Goal: Information Seeking & Learning: Learn about a topic

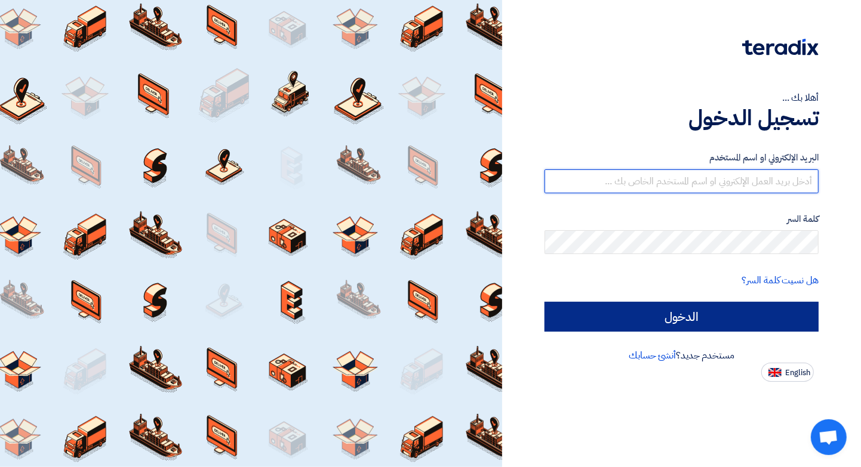
type input "[EMAIL_ADDRESS][DOMAIN_NAME]"
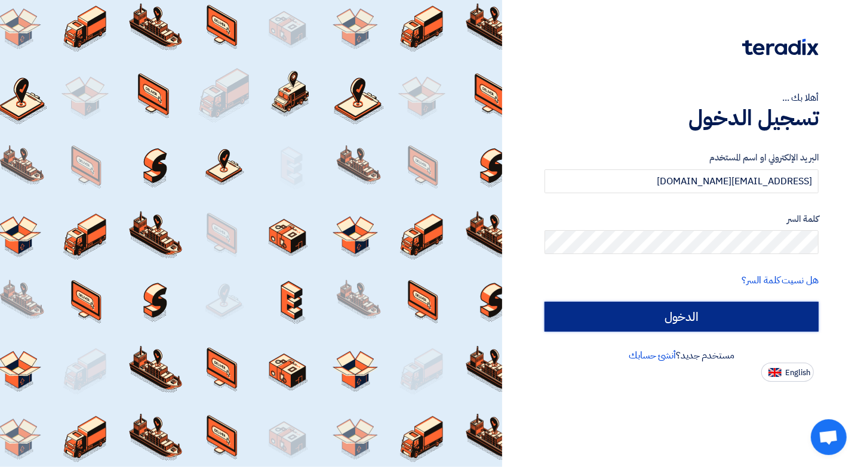
click at [706, 307] on input "الدخول" at bounding box center [681, 317] width 274 height 30
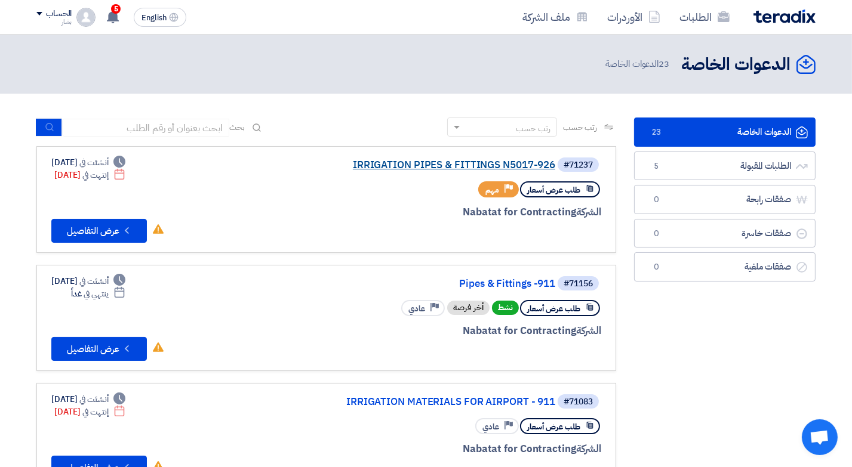
click at [425, 164] on link "IRRIGATION PIPES & FITTINGS N5017-926" at bounding box center [435, 165] width 239 height 11
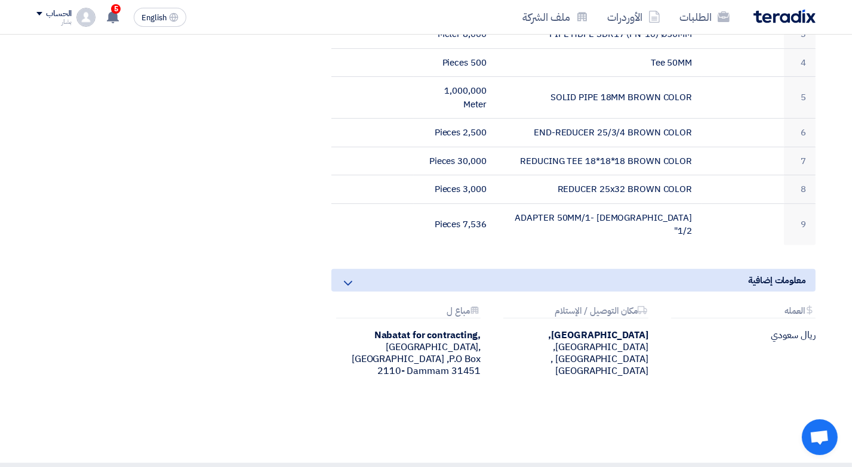
scroll to position [477, 0]
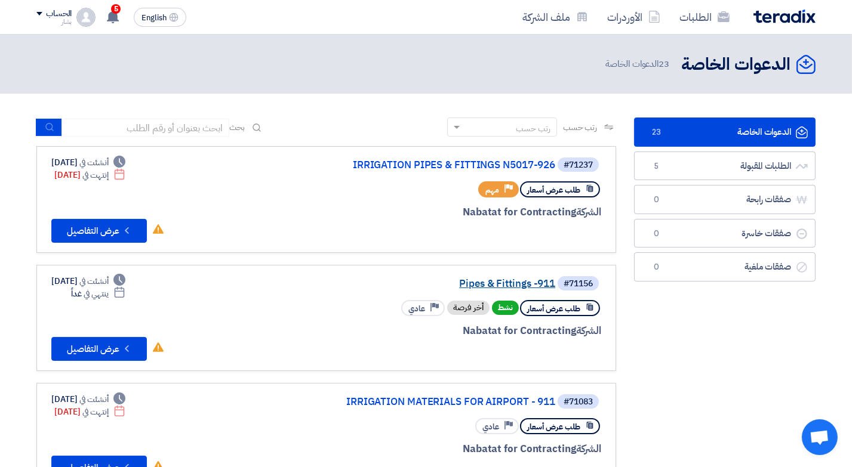
click at [492, 281] on link "Pipes & Fittings -911" at bounding box center [435, 284] width 239 height 11
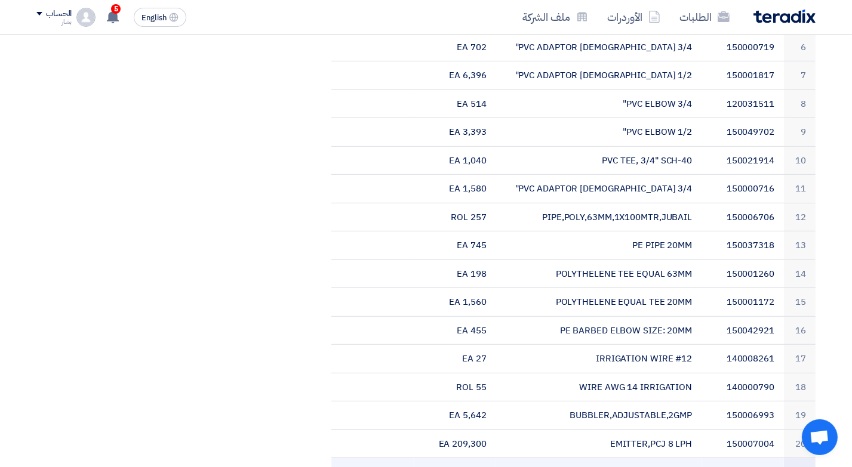
scroll to position [653, 0]
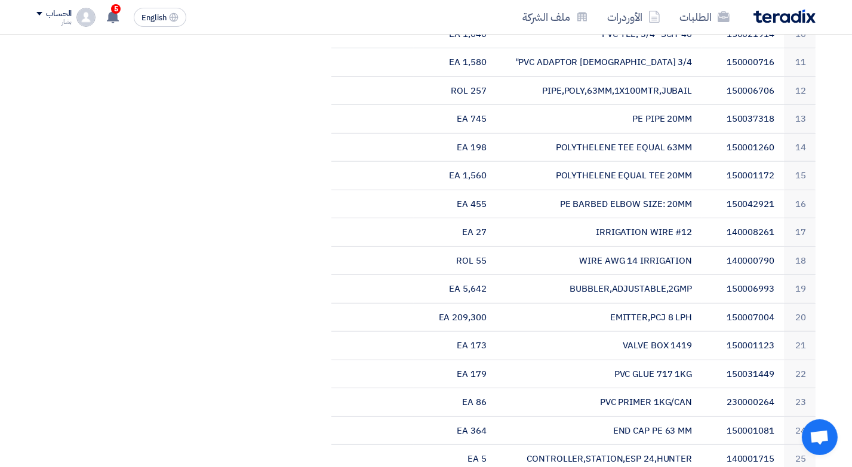
drag, startPoint x: 542, startPoint y: 280, endPoint x: 279, endPoint y: 190, distance: 277.4
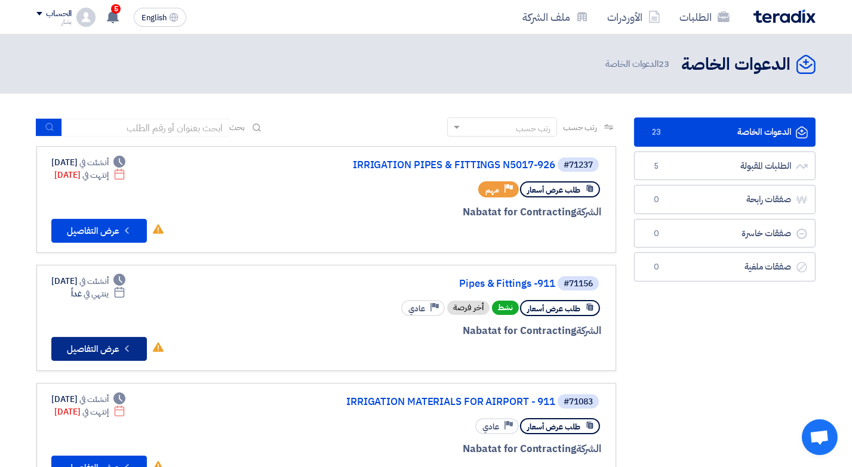
click at [97, 350] on button "Check details عرض التفاصيل" at bounding box center [98, 349] width 95 height 24
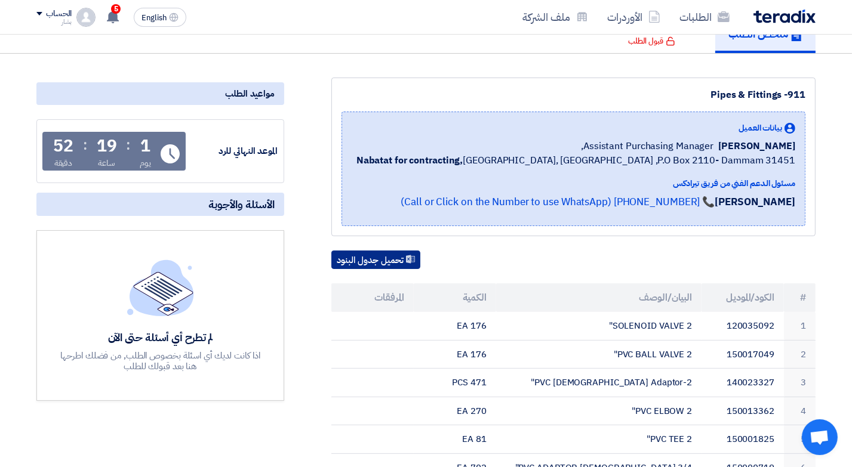
scroll to position [119, 0]
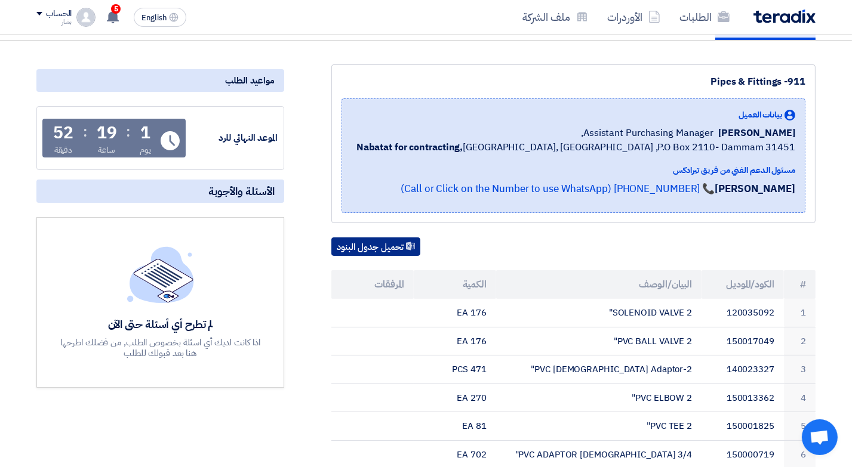
click at [365, 238] on button "تحميل جدول البنود" at bounding box center [375, 247] width 89 height 19
